Goal: Task Accomplishment & Management: Manage account settings

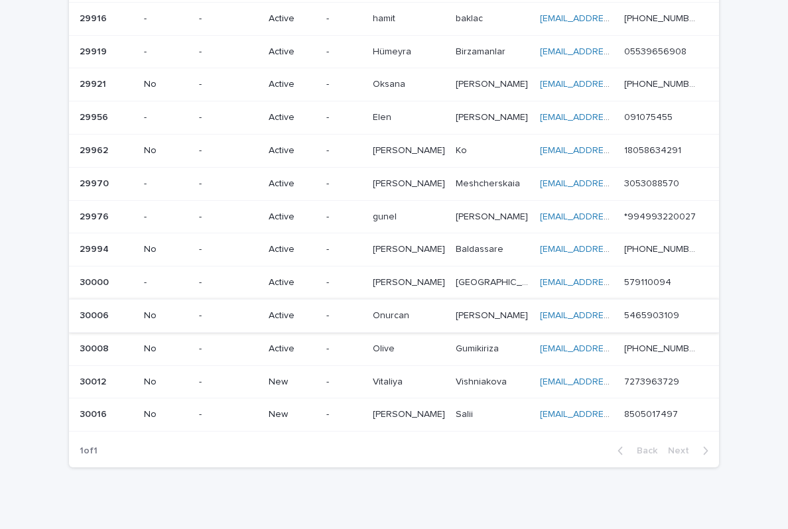
scroll to position [298, 0]
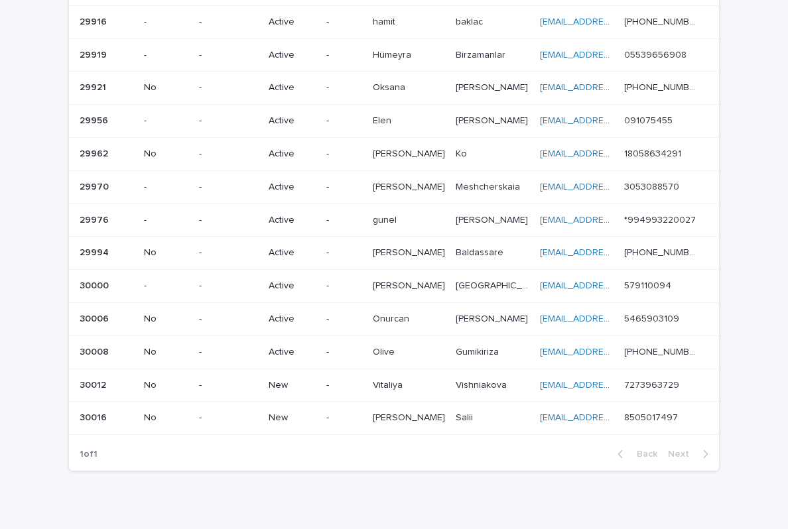
click at [282, 369] on td "New" at bounding box center [292, 385] width 58 height 33
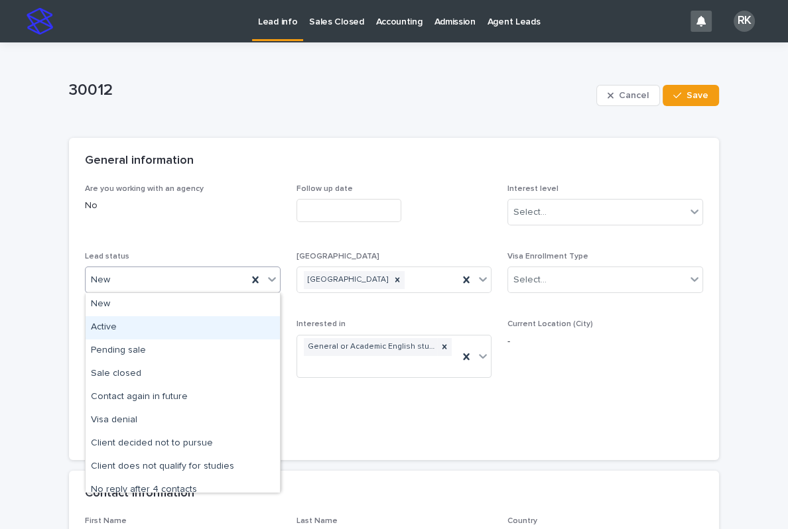
click at [215, 324] on div "Active" at bounding box center [183, 327] width 194 height 23
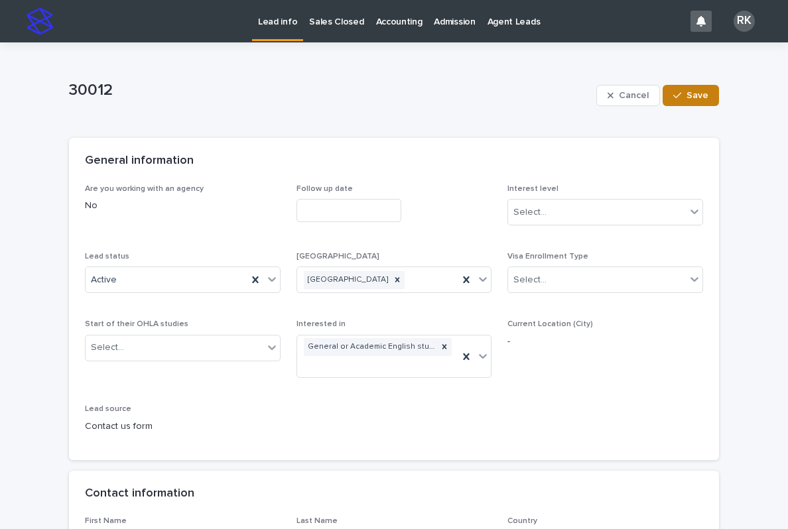
click at [697, 96] on span "Save" at bounding box center [698, 95] width 22 height 9
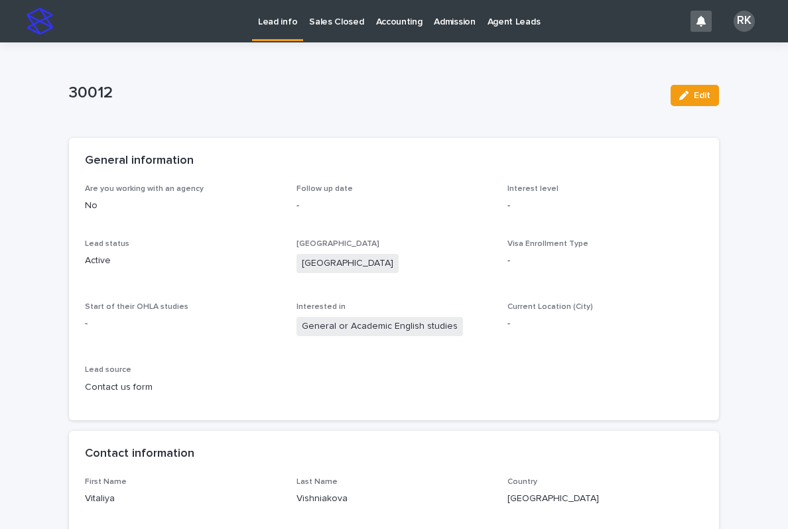
click at [277, 19] on p "Lead info" at bounding box center [277, 14] width 39 height 28
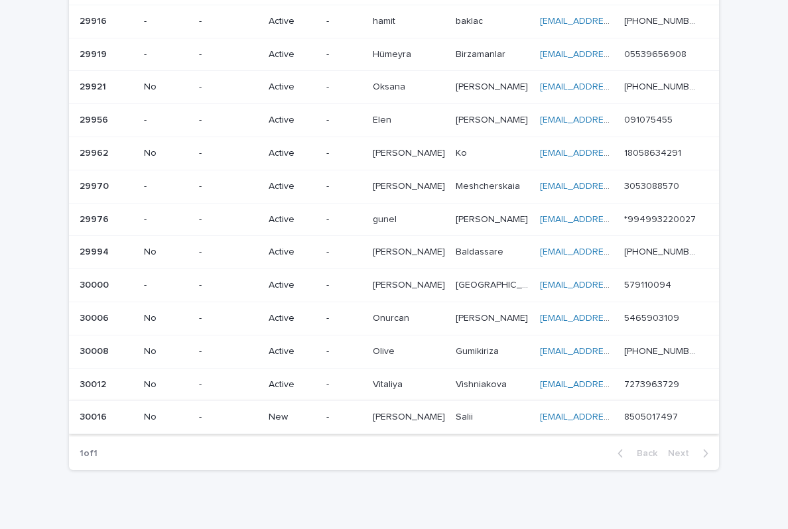
scroll to position [298, 0]
click at [281, 402] on td "New" at bounding box center [292, 418] width 58 height 33
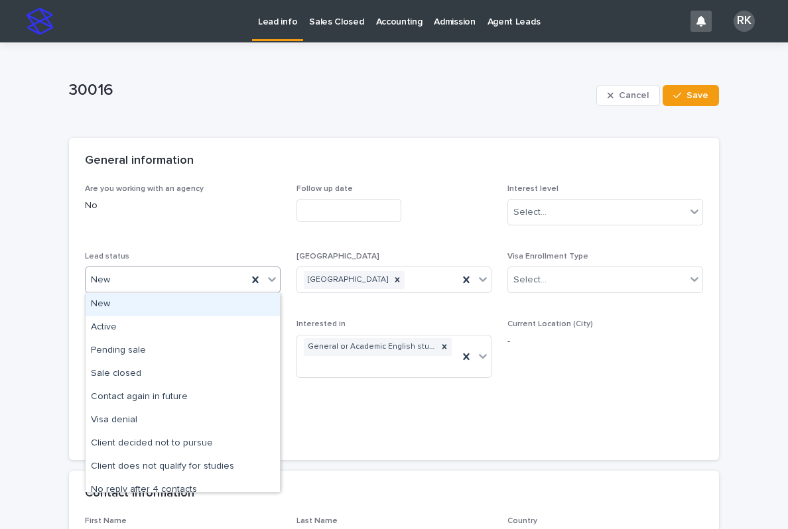
click at [194, 288] on div "New" at bounding box center [167, 280] width 162 height 22
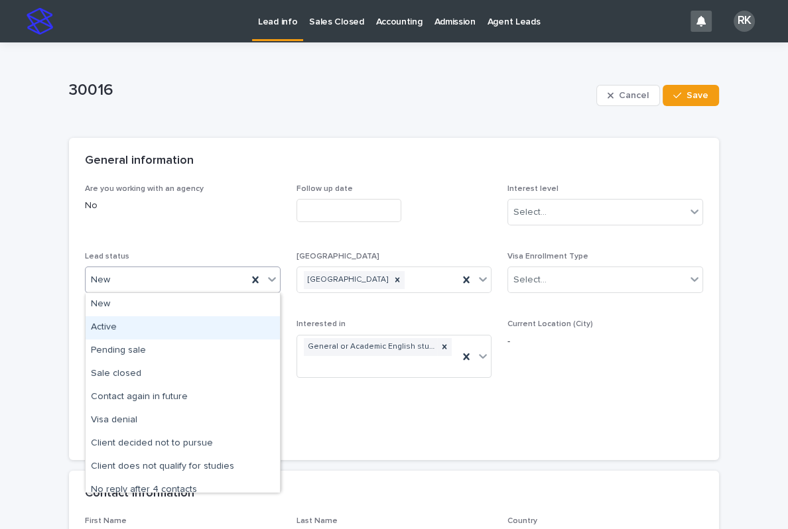
click at [128, 332] on div "Active" at bounding box center [183, 327] width 194 height 23
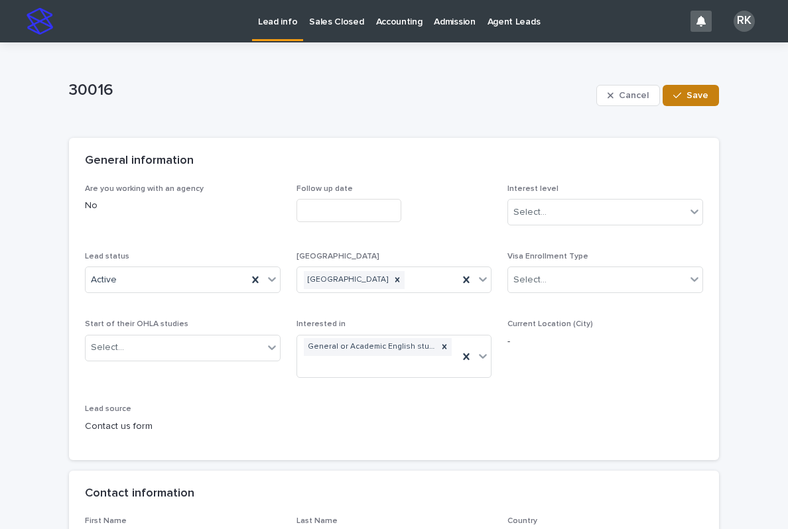
click at [708, 92] on span "Save" at bounding box center [698, 95] width 22 height 9
